Goal: Task Accomplishment & Management: Use online tool/utility

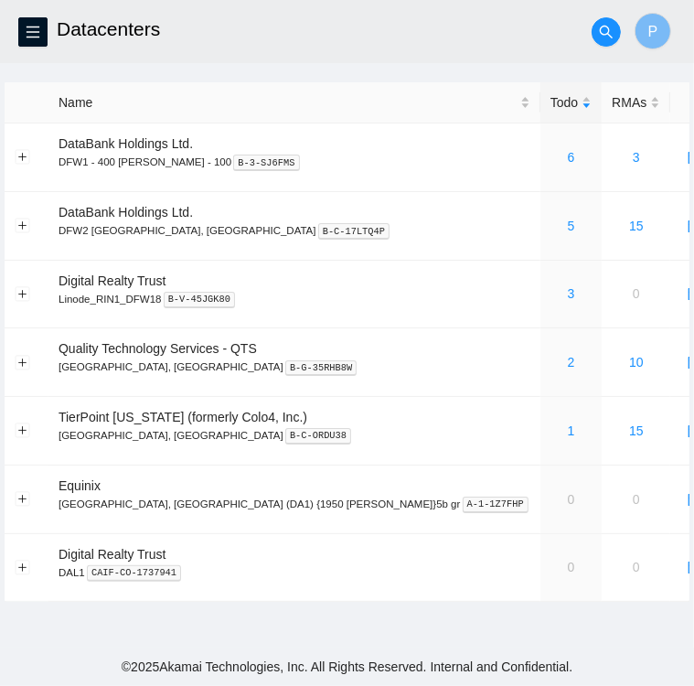
click at [494, 33] on h2 "Datacenters" at bounding box center [287, 29] width 460 height 59
click at [568, 224] on link "5" at bounding box center [571, 226] width 7 height 15
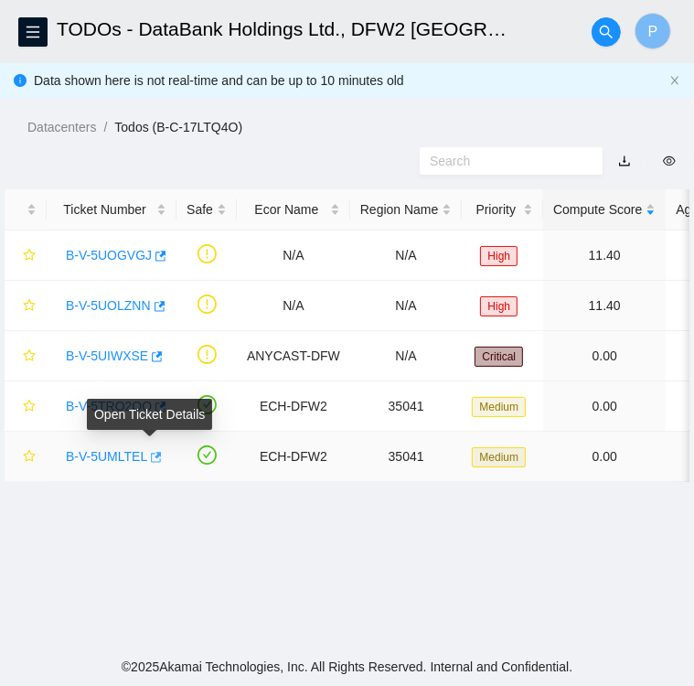
click at [148, 458] on icon "button" at bounding box center [154, 457] width 13 height 13
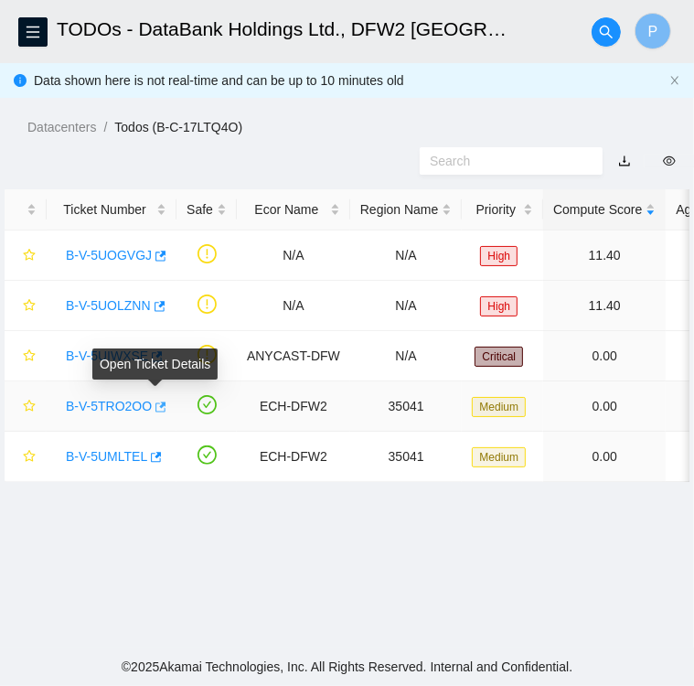
click at [155, 411] on icon "button" at bounding box center [159, 407] width 13 height 13
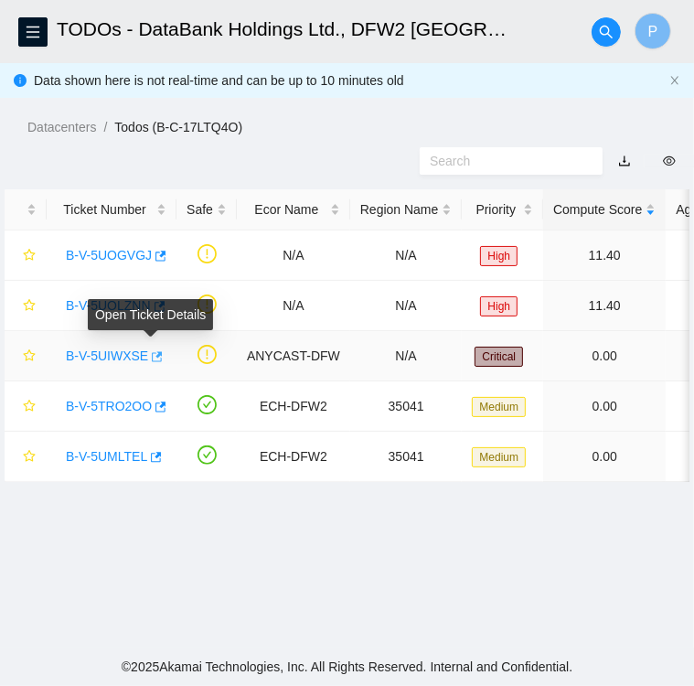
click at [149, 358] on icon "button" at bounding box center [155, 356] width 13 height 13
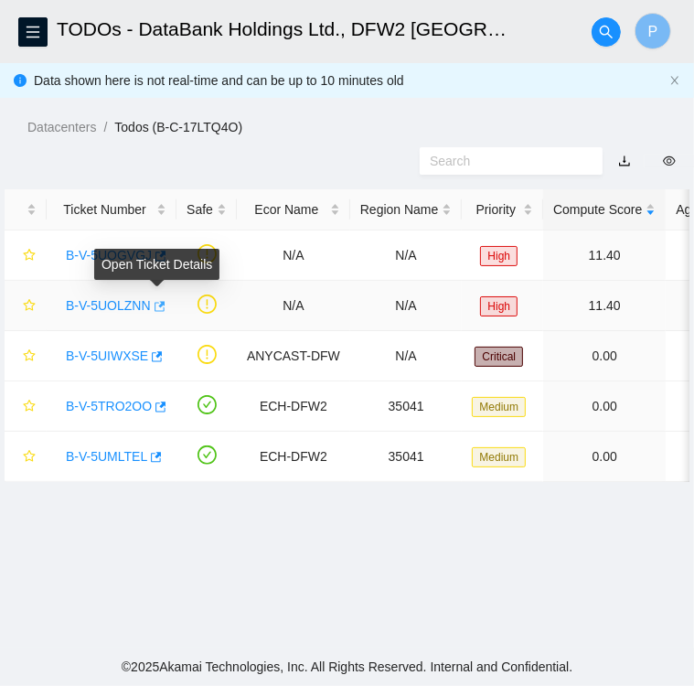
click at [155, 306] on icon "button" at bounding box center [158, 306] width 13 height 13
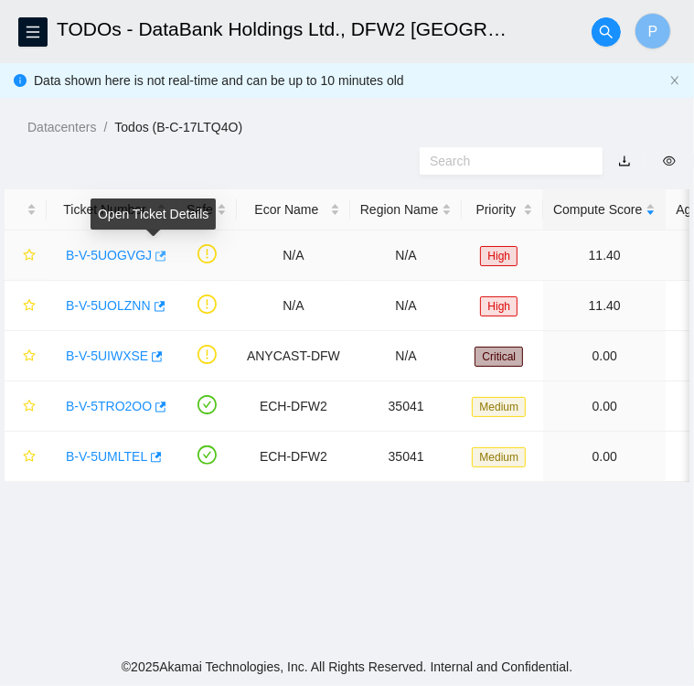
click at [156, 260] on icon "button" at bounding box center [159, 256] width 13 height 13
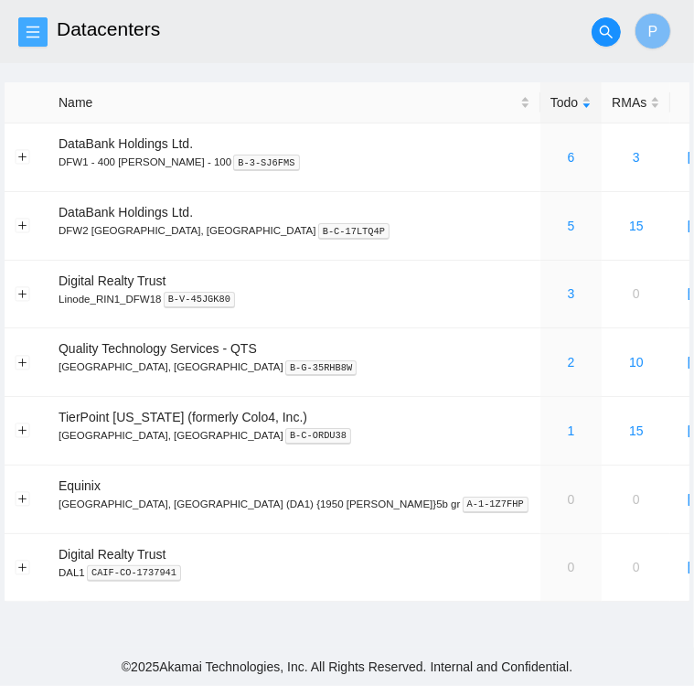
click at [33, 38] on icon "menu" at bounding box center [33, 32] width 15 height 15
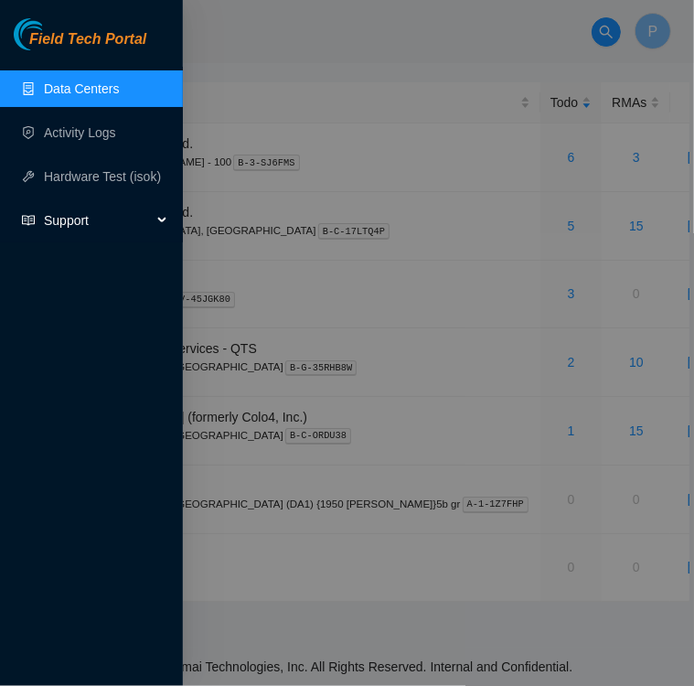
click at [91, 220] on span "Support" at bounding box center [98, 220] width 108 height 37
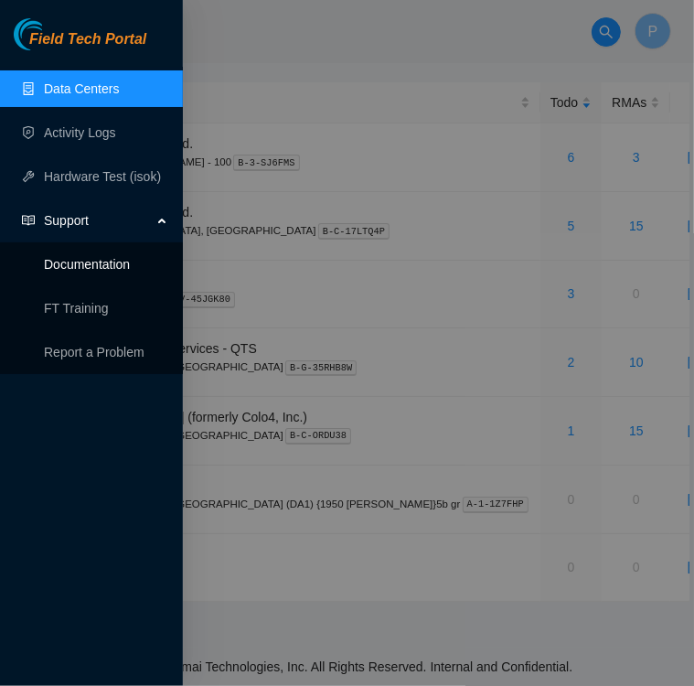
click at [91, 264] on link "Documentation" at bounding box center [87, 264] width 86 height 15
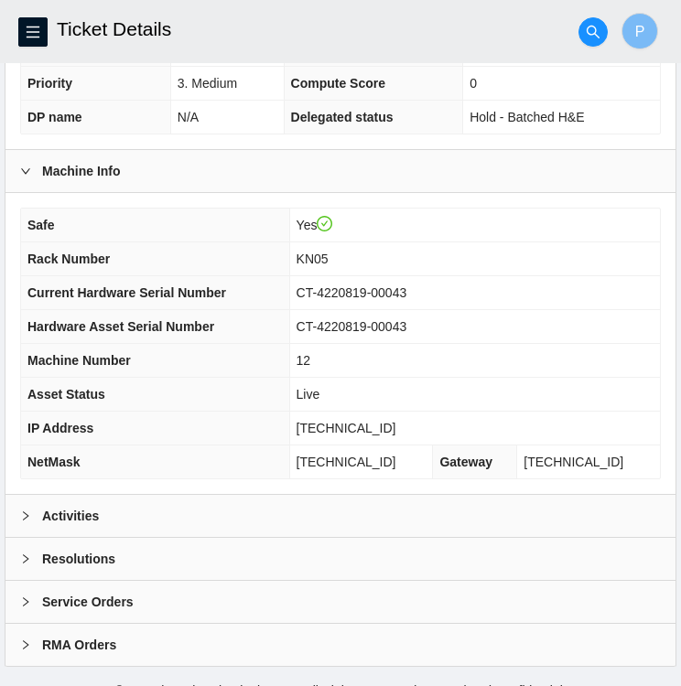
scroll to position [476, 0]
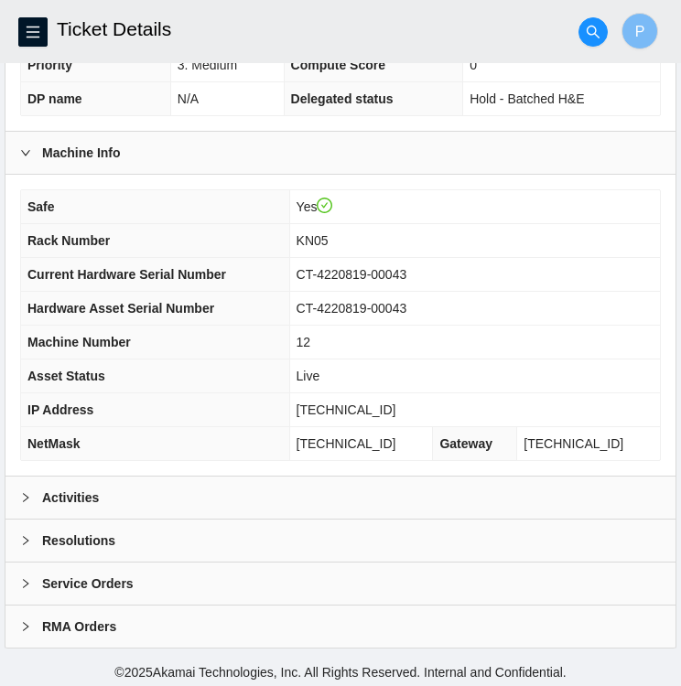
click at [27, 492] on icon "right" at bounding box center [25, 497] width 11 height 11
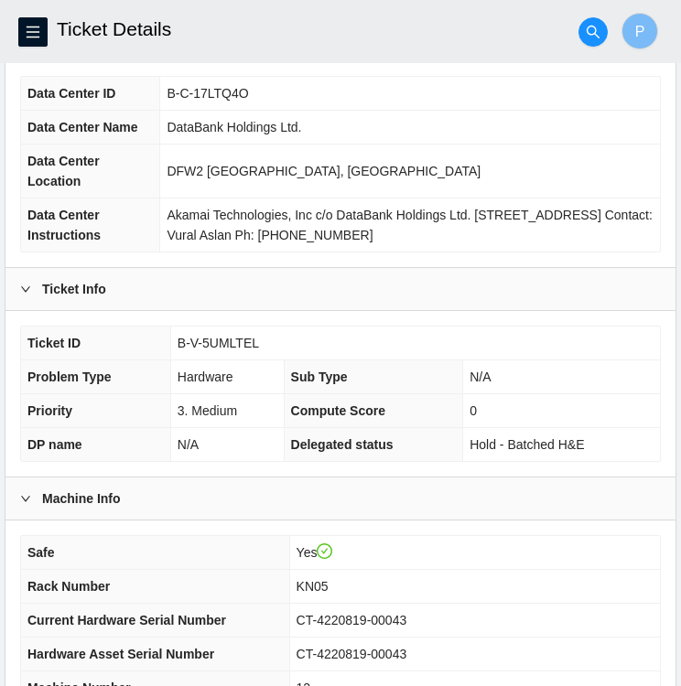
scroll to position [128, 0]
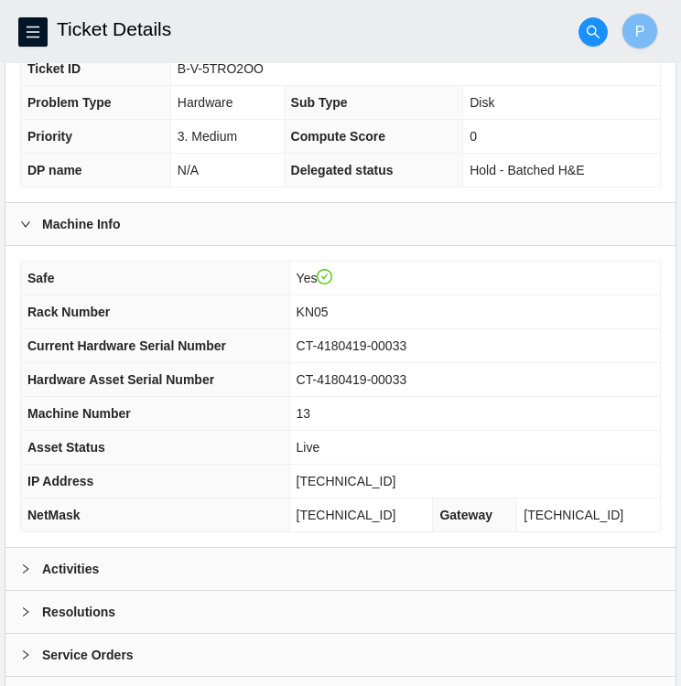
scroll to position [476, 0]
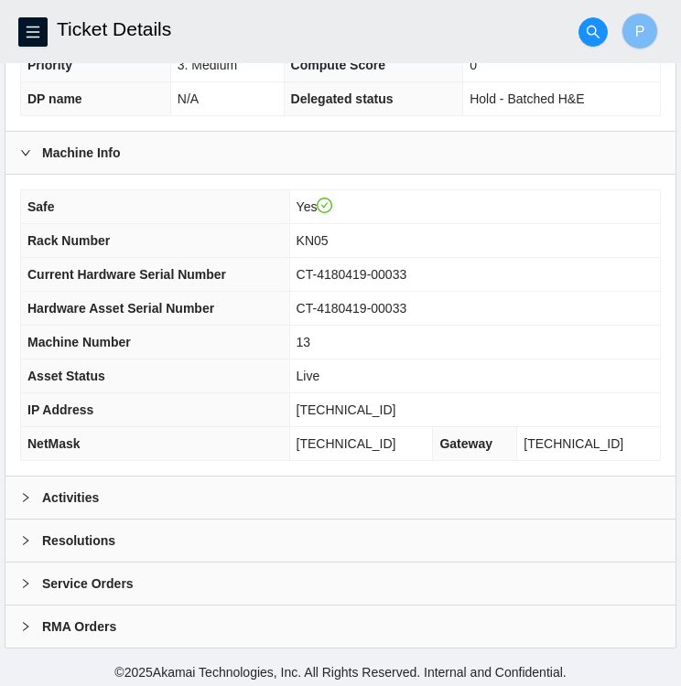
click at [38, 489] on div at bounding box center [31, 498] width 22 height 20
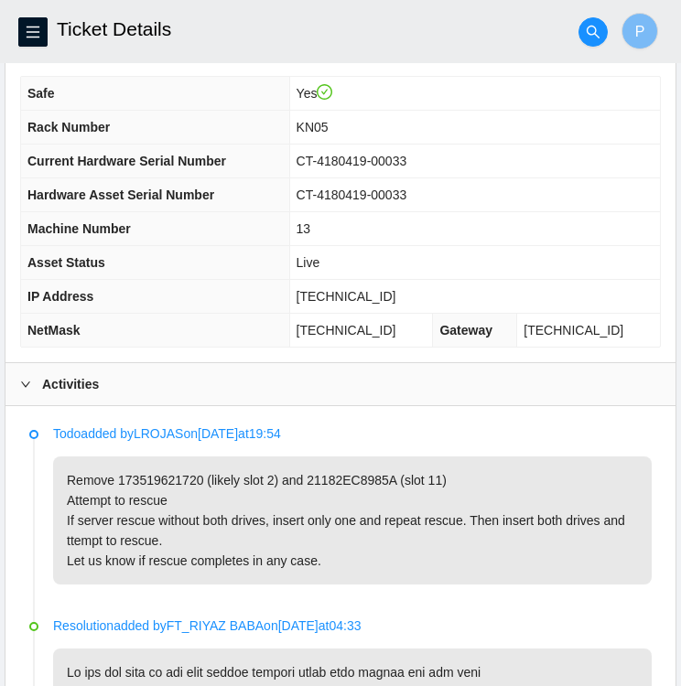
scroll to position [591, 0]
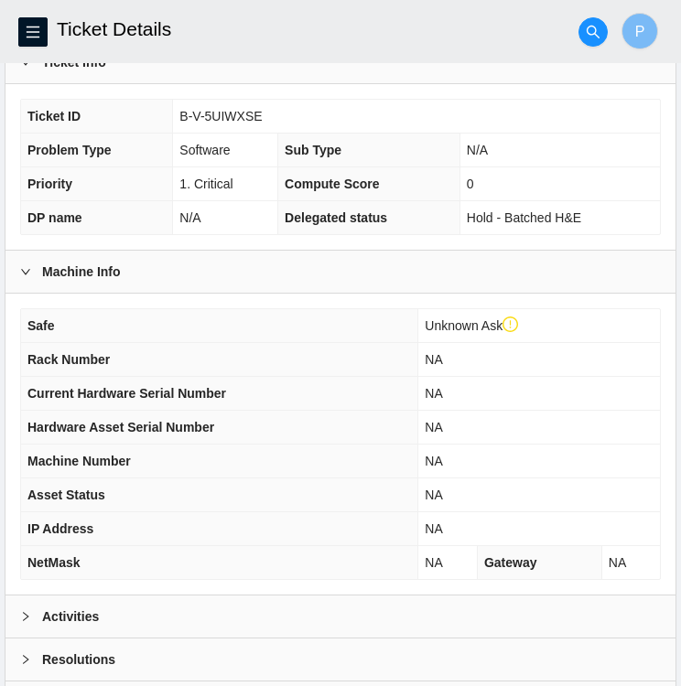
scroll to position [510, 0]
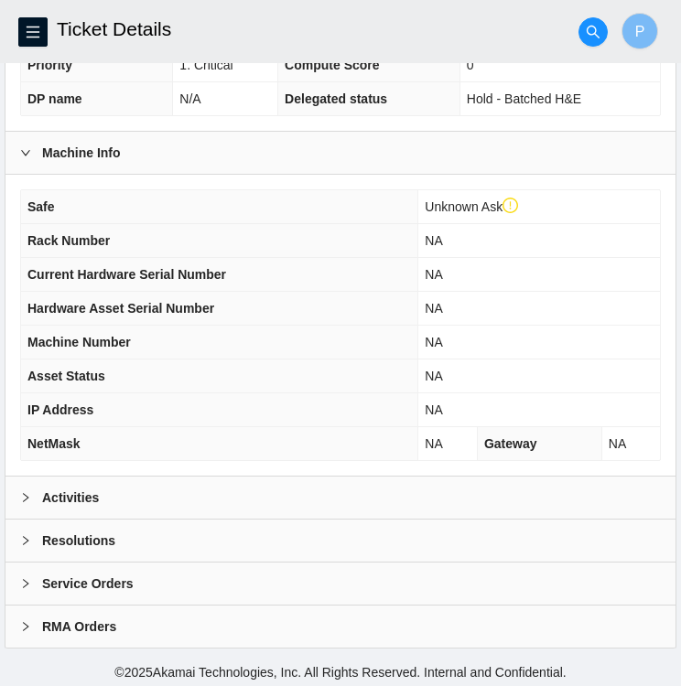
click at [30, 498] on icon "right" at bounding box center [25, 497] width 11 height 11
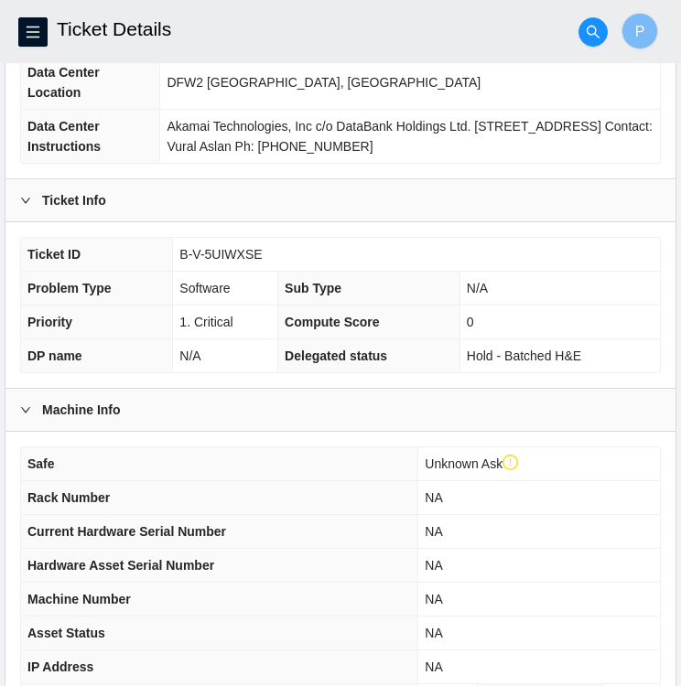
scroll to position [252, 0]
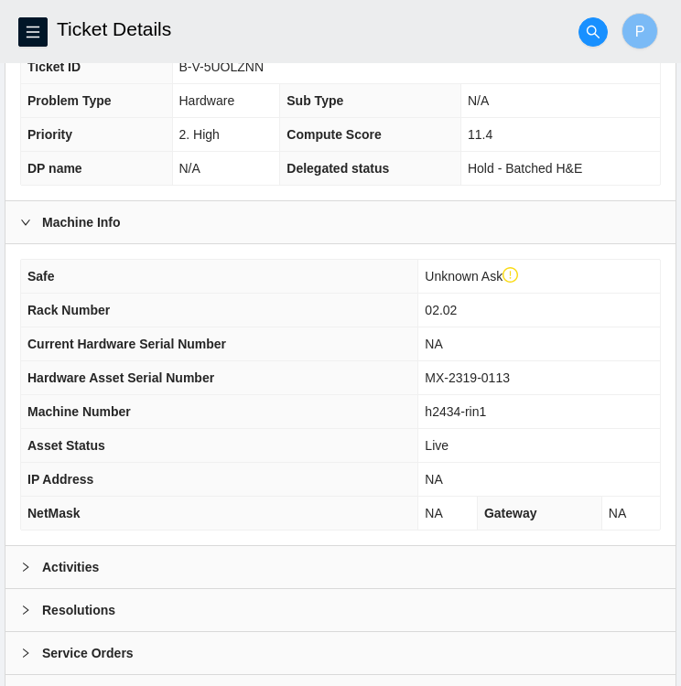
scroll to position [449, 0]
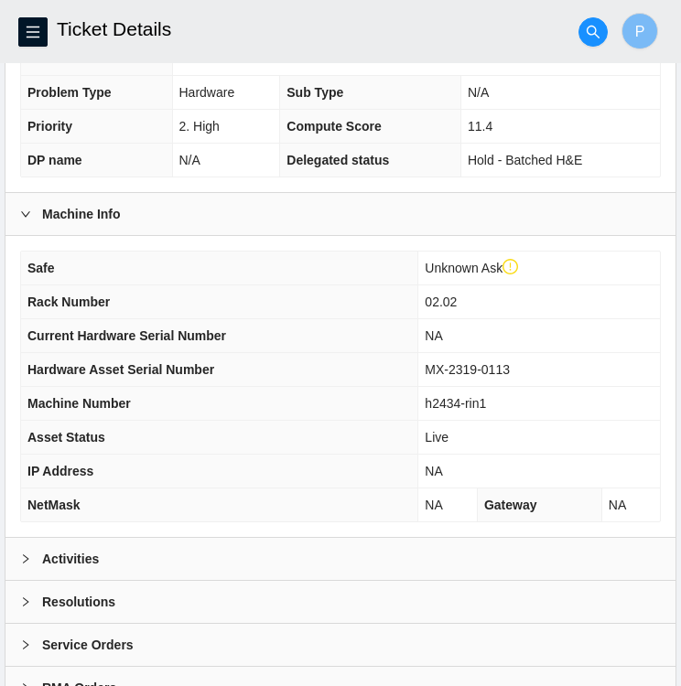
click at [211, 560] on div "Activities" at bounding box center [340, 559] width 670 height 42
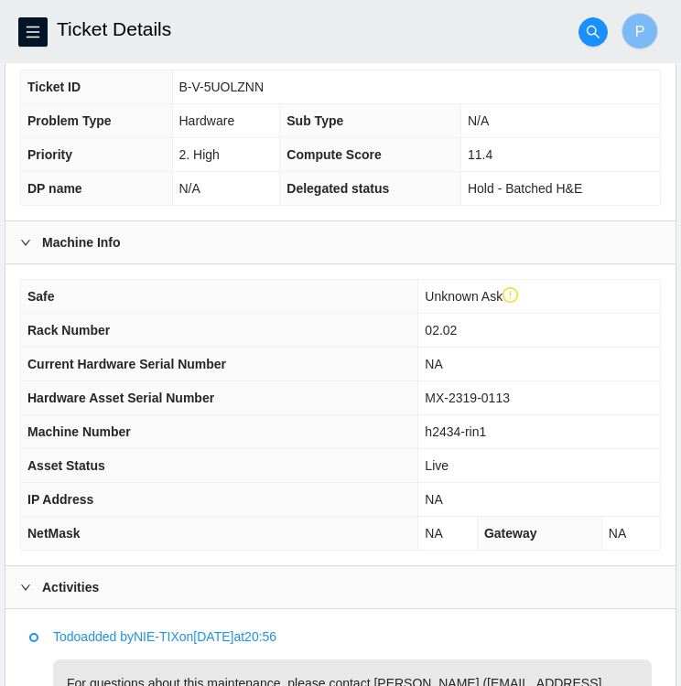
scroll to position [421, 0]
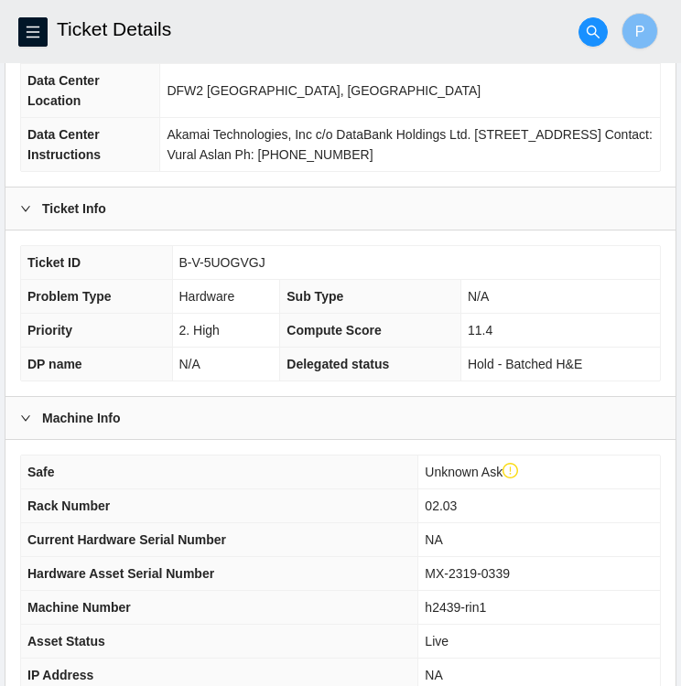
scroll to position [238, 0]
